Goal: Task Accomplishment & Management: Manage account settings

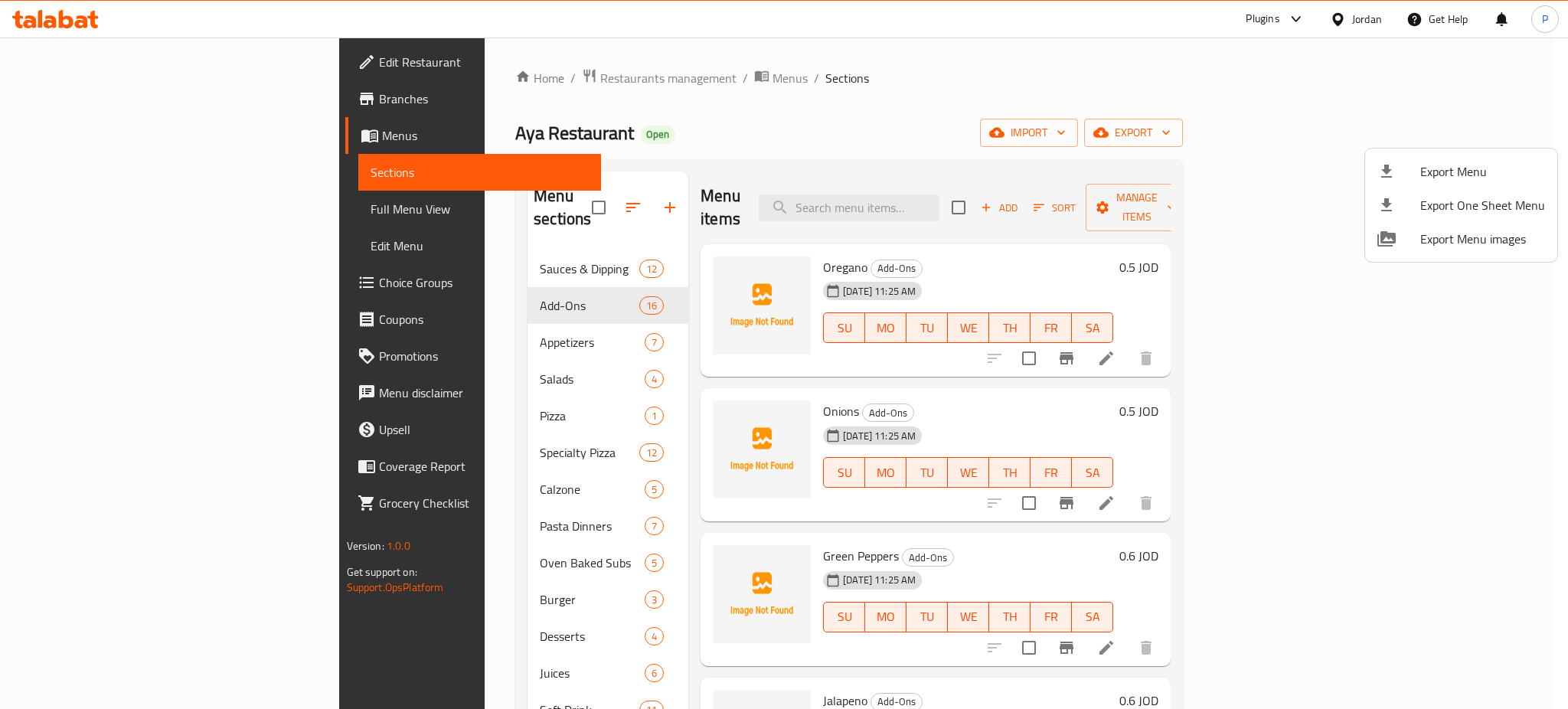
click at [441, 80] on div at bounding box center [784, 354] width 1568 height 709
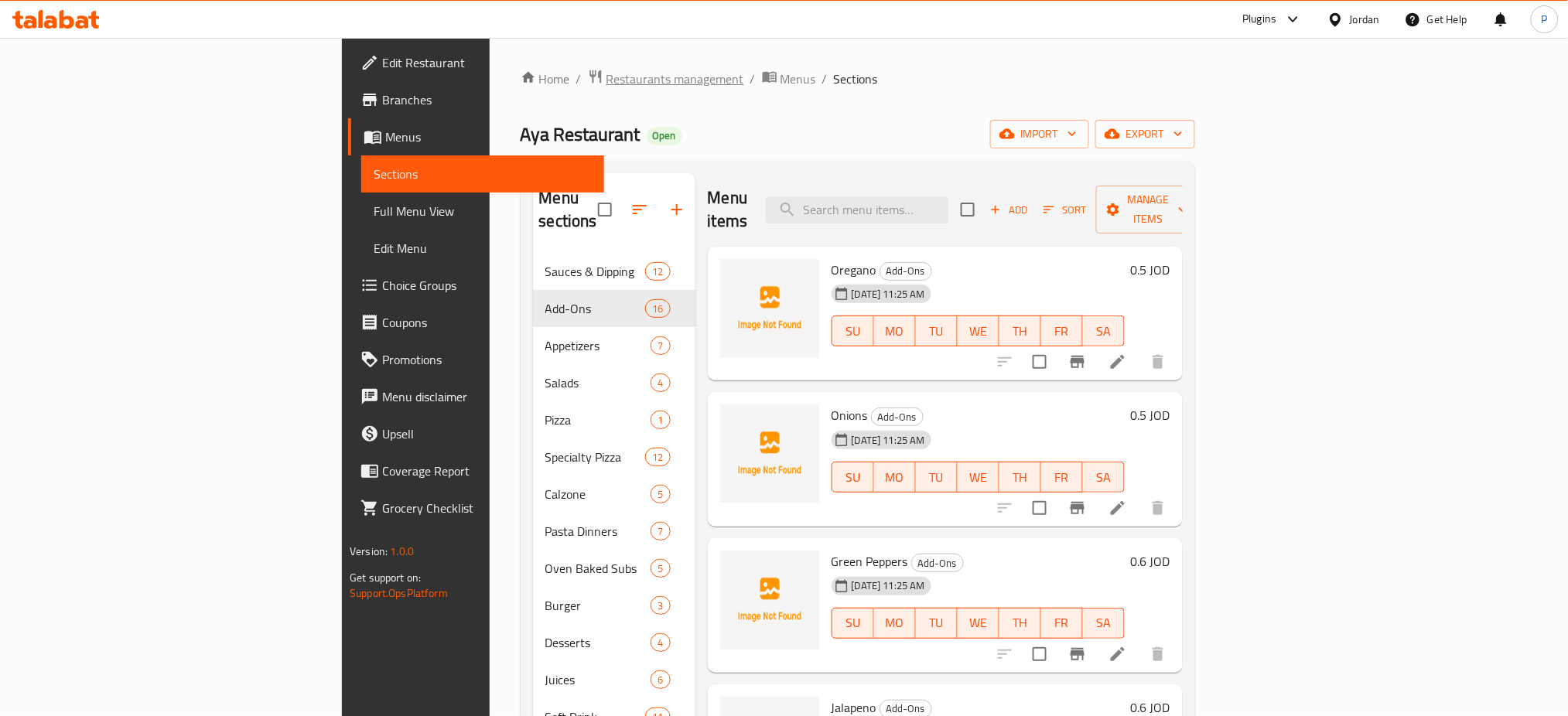
click at [606, 76] on span "Restaurants management" at bounding box center [675, 79] width 138 height 19
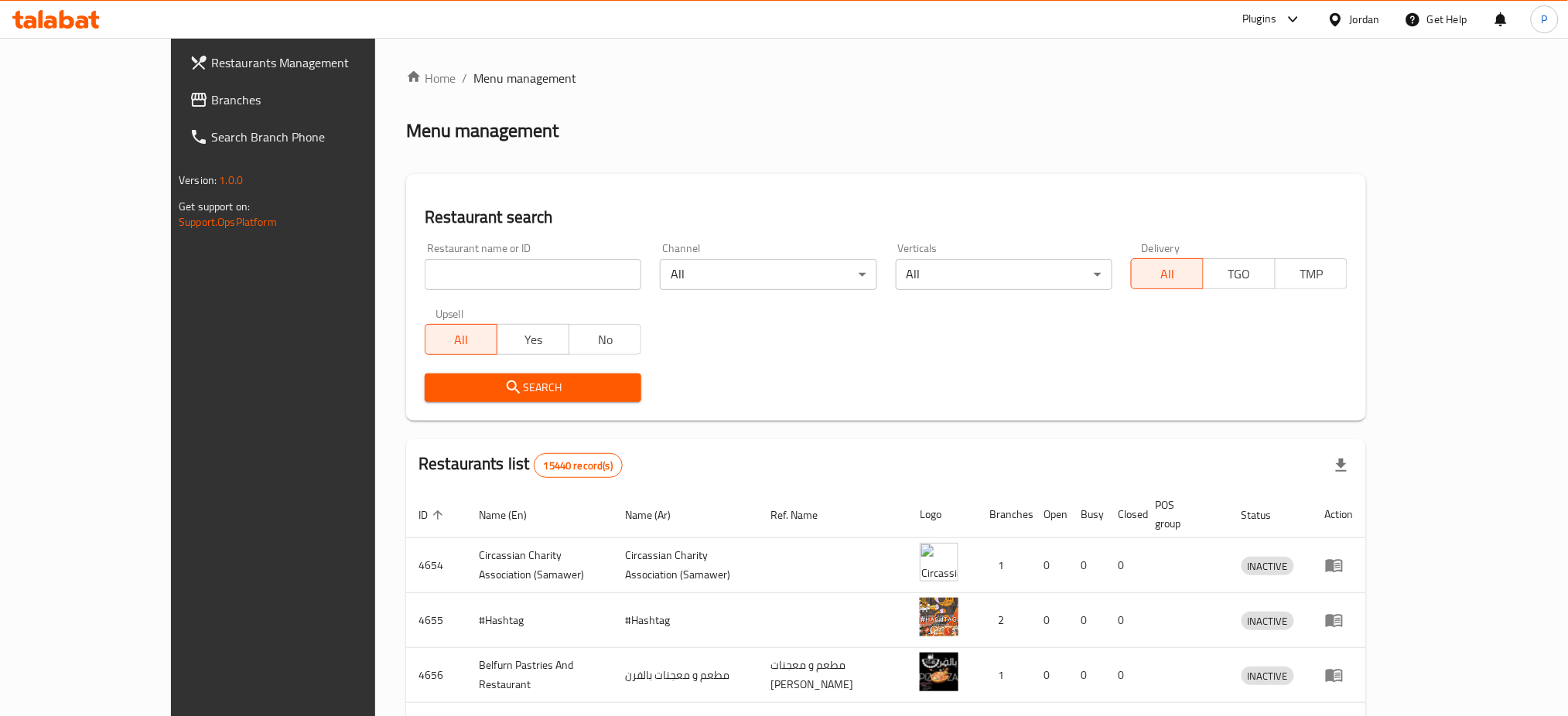
click at [1350, 21] on div "Jordan" at bounding box center [1364, 20] width 30 height 17
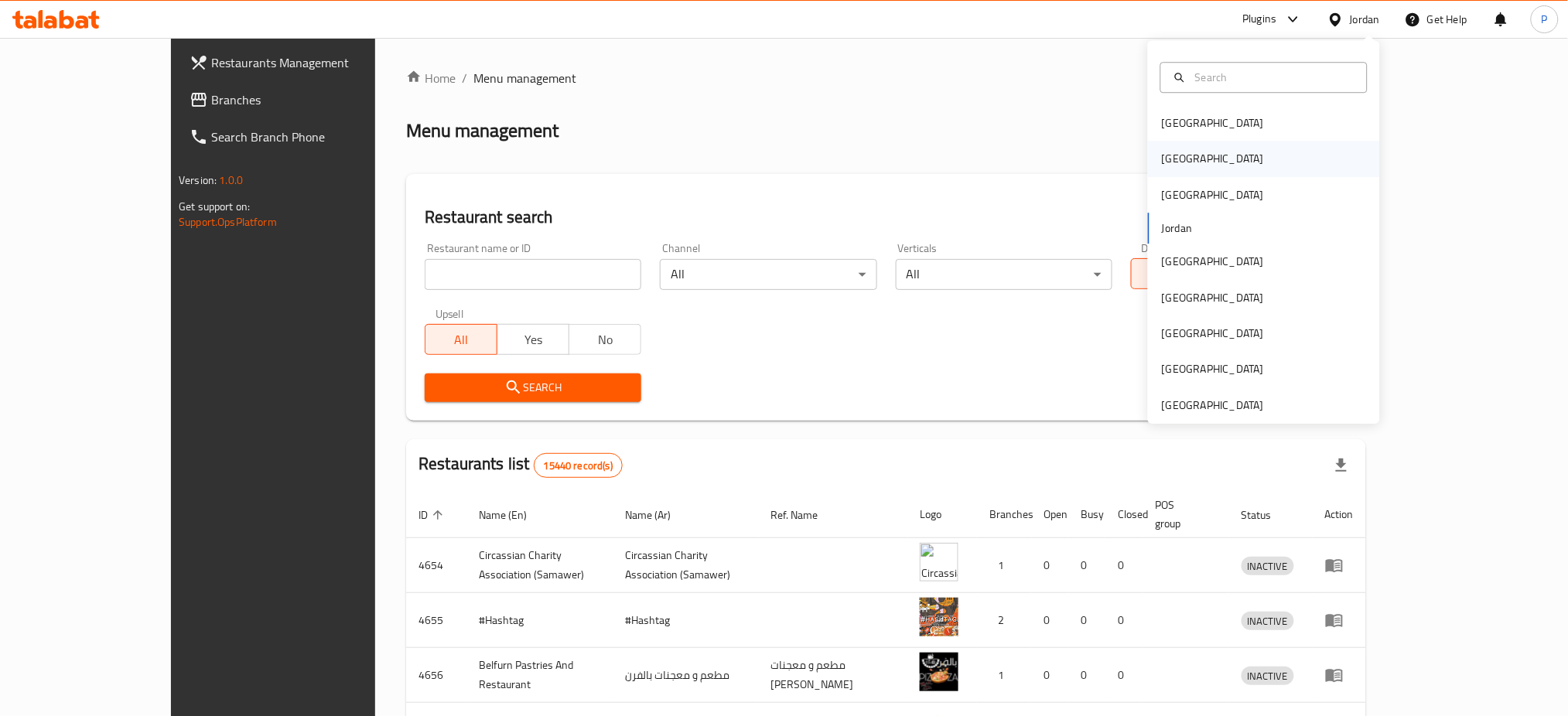
click at [1208, 158] on div "[GEOGRAPHIC_DATA]" at bounding box center [1264, 159] width 232 height 35
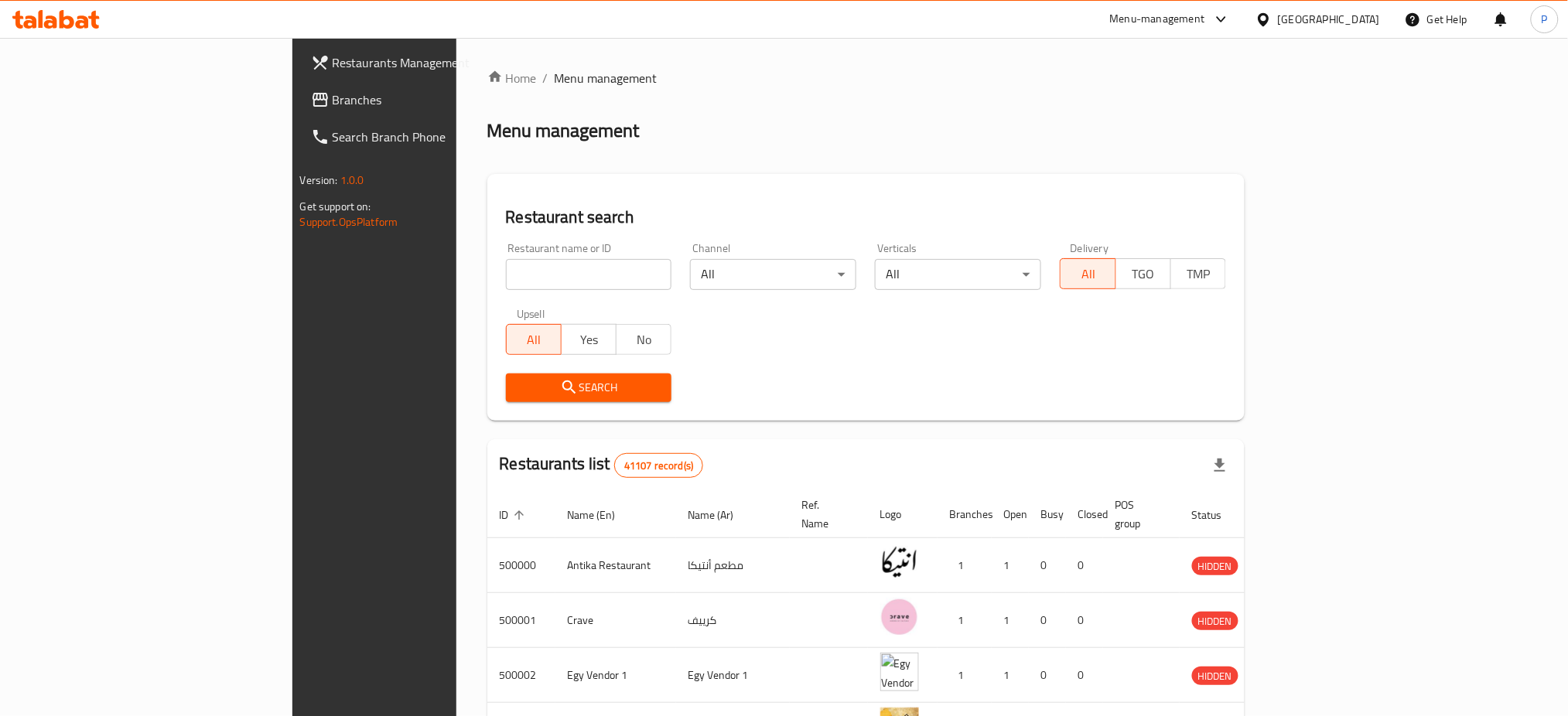
click at [506, 242] on div "Restaurant name or ID Restaurant name or ID" at bounding box center [588, 266] width 166 height 47
click at [506, 275] on input "search" at bounding box center [588, 274] width 166 height 31
paste input "509581"
type input "509581"
click at [518, 382] on span "Search" at bounding box center [588, 388] width 142 height 19
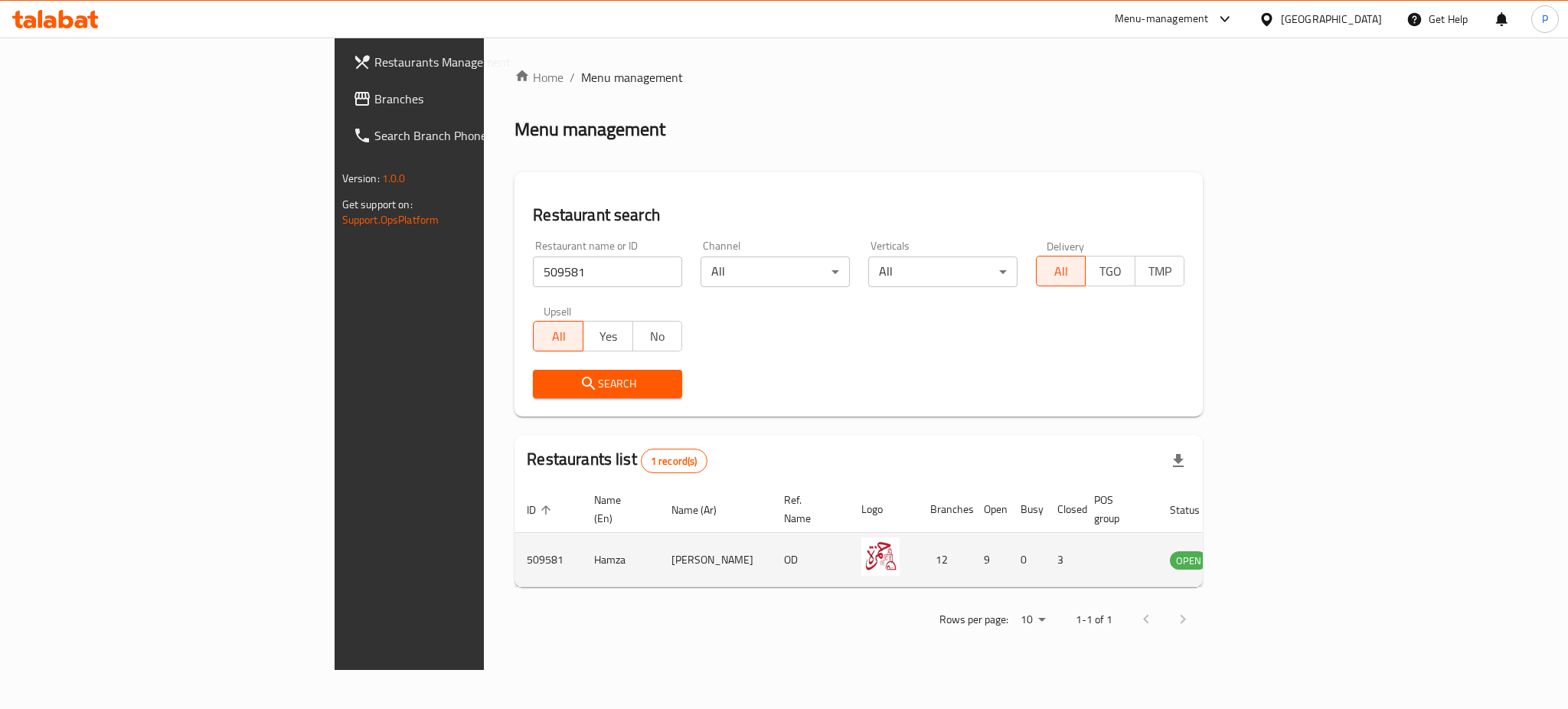
click at [1290, 533] on td "enhanced table" at bounding box center [1264, 560] width 53 height 54
click at [1268, 554] on icon "enhanced table" at bounding box center [1259, 560] width 17 height 13
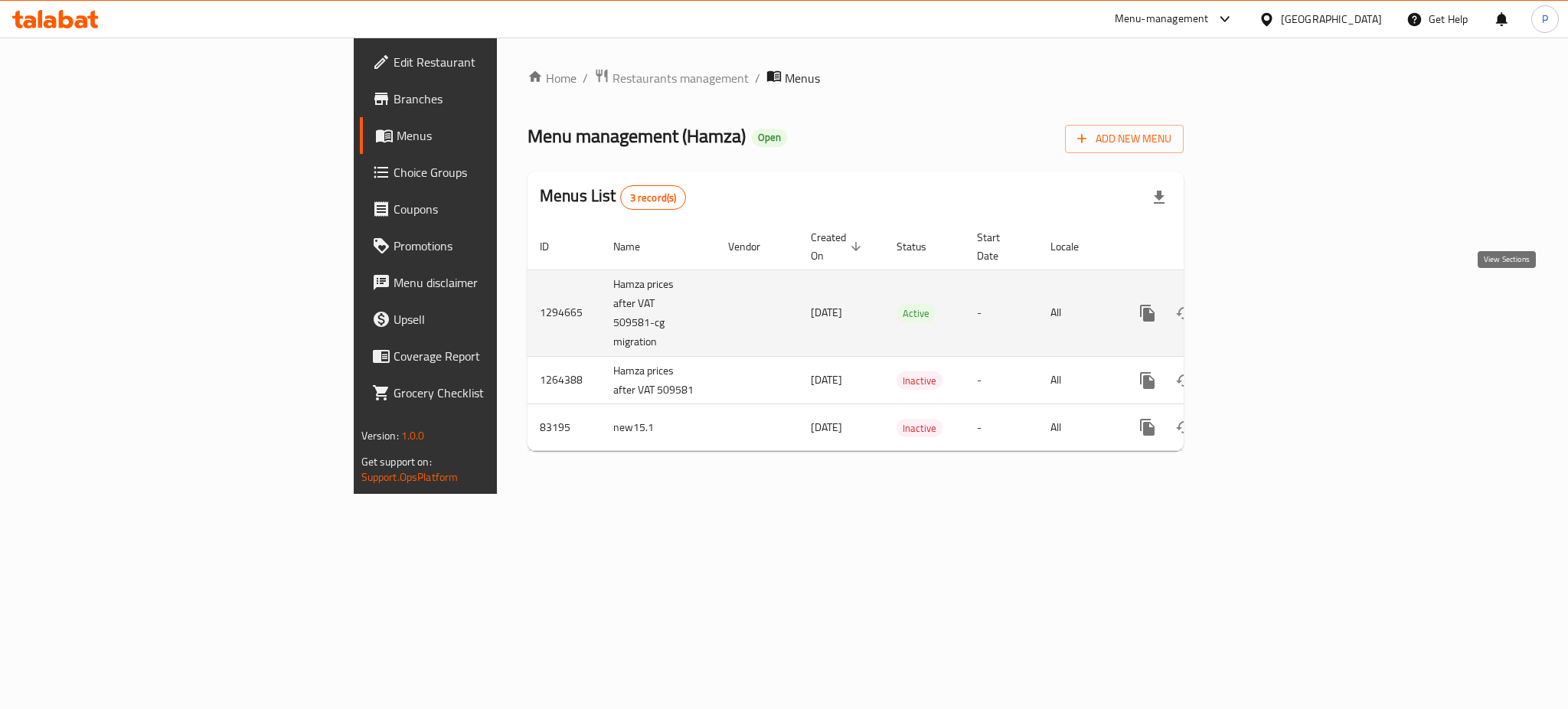
click at [1264, 306] on icon "enhanced table" at bounding box center [1257, 313] width 14 height 14
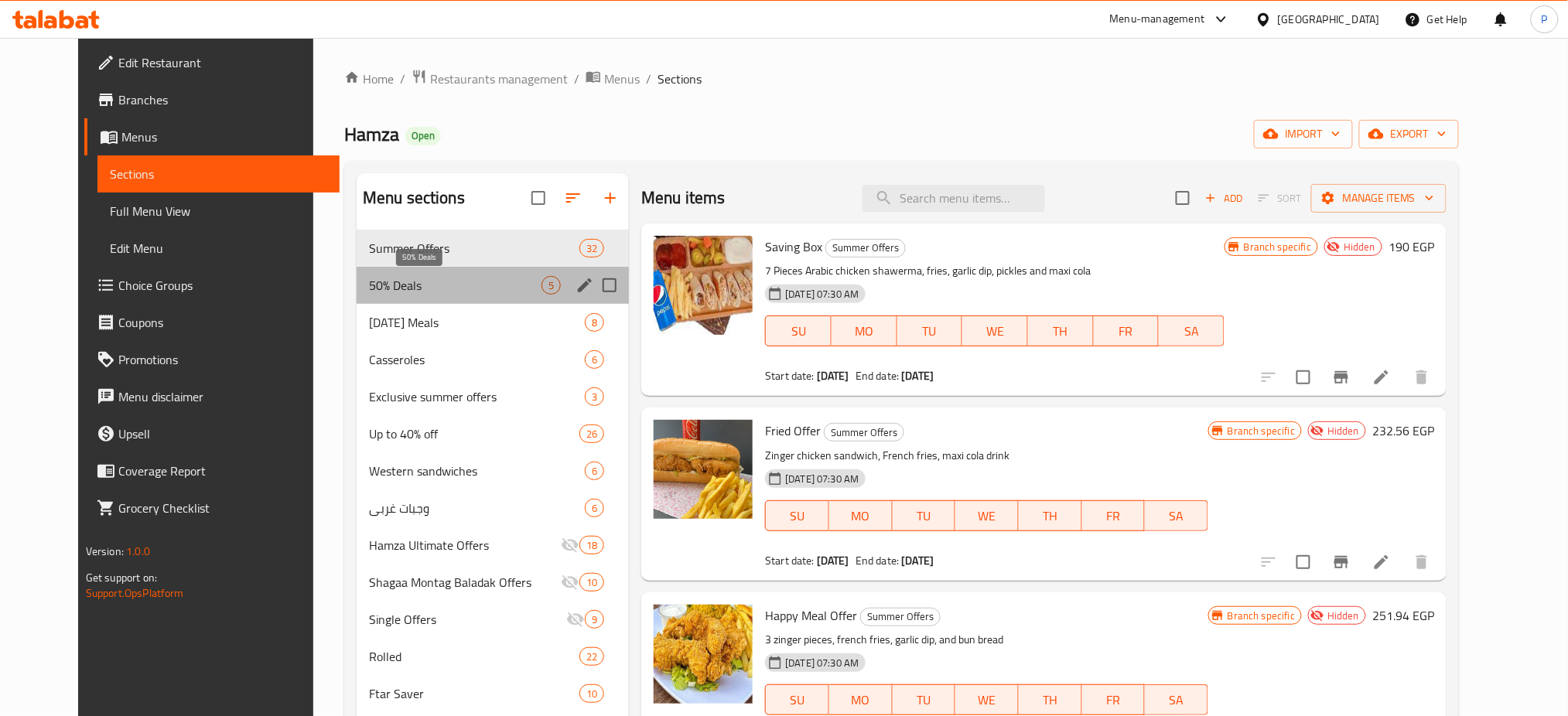
click at [376, 294] on span "50% Deals" at bounding box center [455, 285] width 173 height 19
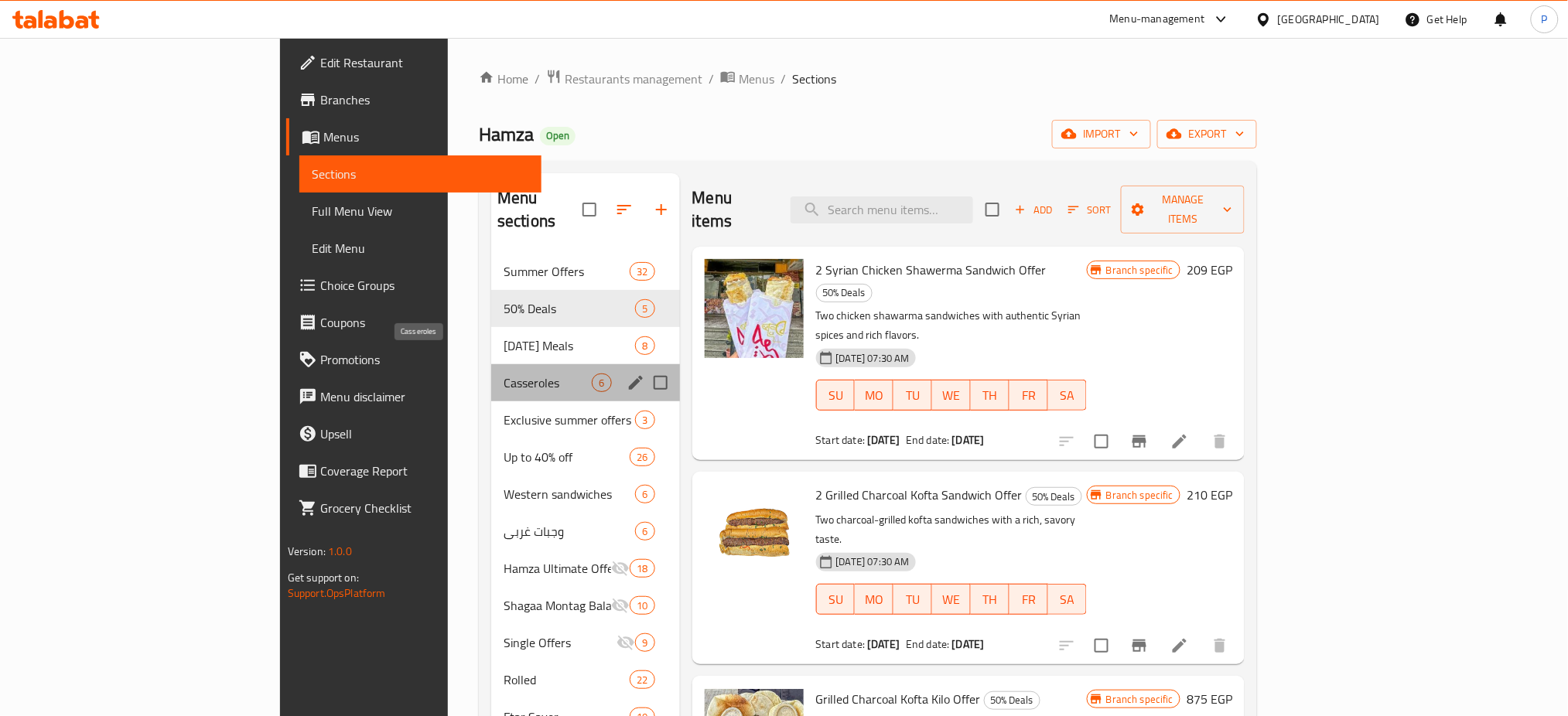
click at [503, 373] on span "Casseroles" at bounding box center [547, 382] width 89 height 19
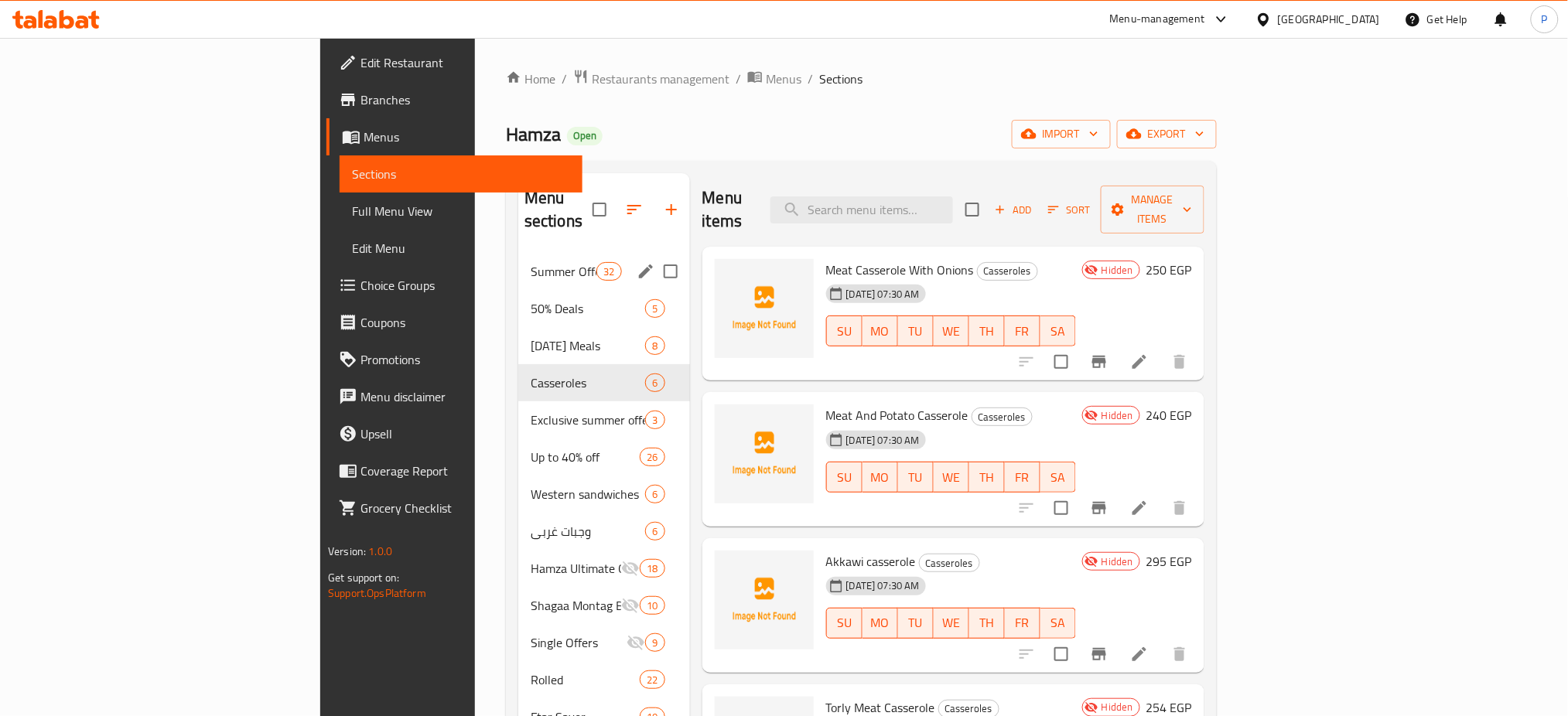
click at [531, 262] on span "Summer Offers" at bounding box center [563, 272] width 65 height 19
